Goal: Navigation & Orientation: Find specific page/section

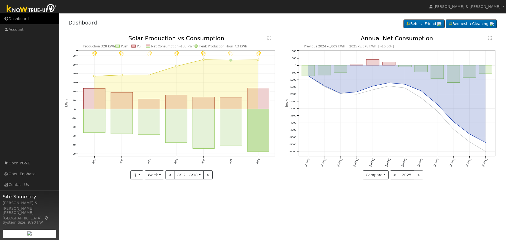
click at [22, 18] on link "Dashboard" at bounding box center [29, 18] width 59 height 11
click at [9, 18] on link "Dashboard" at bounding box center [29, 18] width 59 height 11
